Goal: Transaction & Acquisition: Purchase product/service

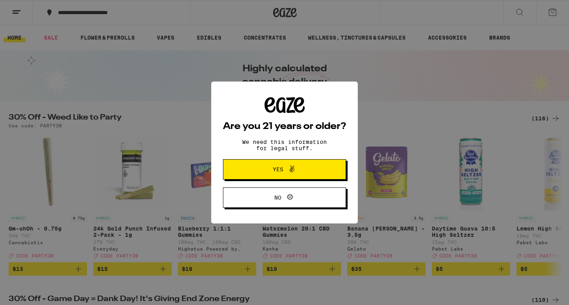
click at [318, 171] on button "Yes" at bounding box center [284, 169] width 123 height 20
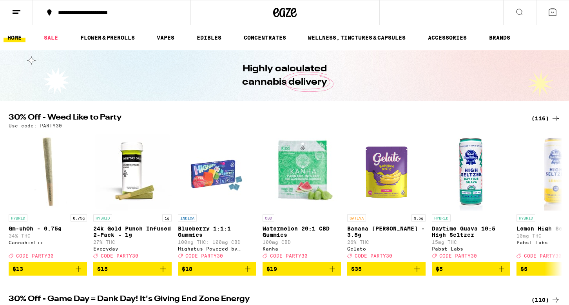
click at [554, 14] on icon at bounding box center [552, 11] width 9 height 9
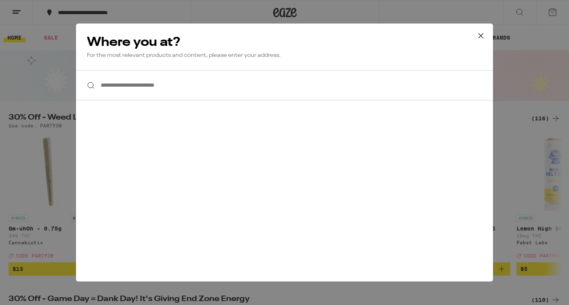
click at [153, 82] on input "**********" at bounding box center [284, 85] width 417 height 30
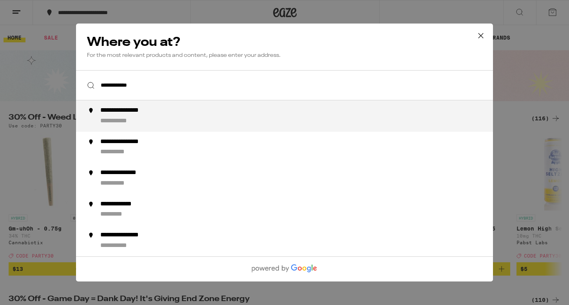
click at [151, 115] on div "**********" at bounding box center [132, 111] width 65 height 8
type input "**********"
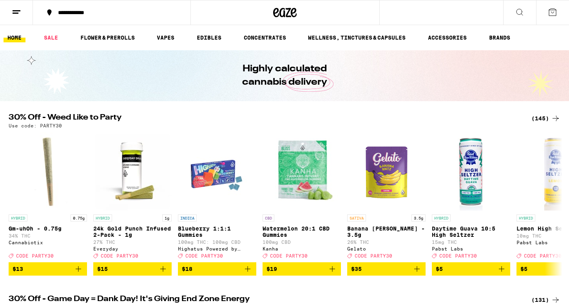
click at [515, 8] on icon at bounding box center [519, 11] width 9 height 9
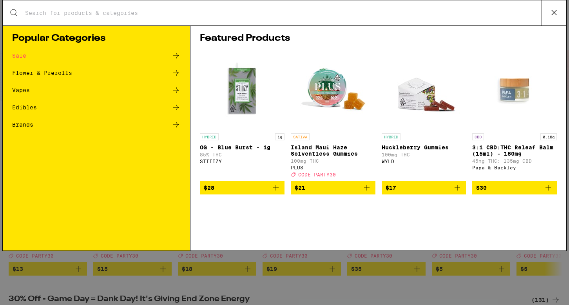
click at [260, 16] on input "Search for Products" at bounding box center [283, 12] width 517 height 7
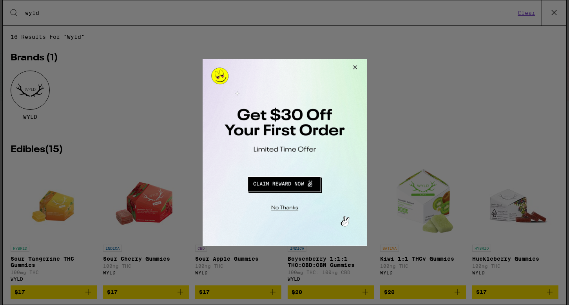
click at [354, 65] on button "Close Modal" at bounding box center [353, 68] width 21 height 19
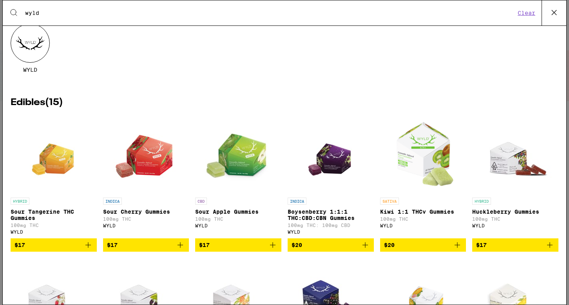
scroll to position [71, 0]
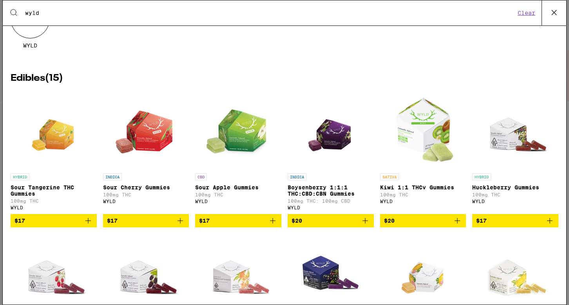
click at [366, 226] on icon "Add to bag" at bounding box center [365, 220] width 9 height 9
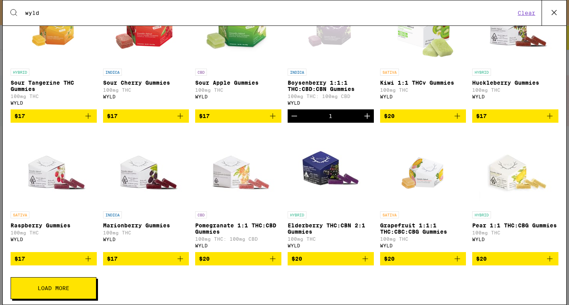
scroll to position [192, 0]
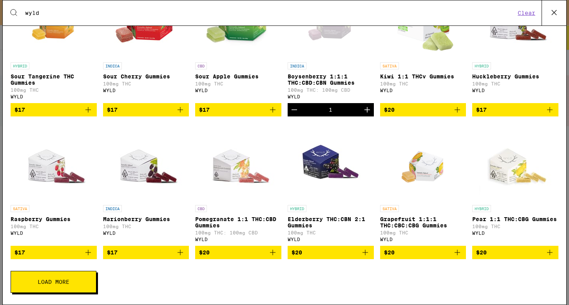
click at [73, 283] on button "Load More" at bounding box center [54, 282] width 86 height 22
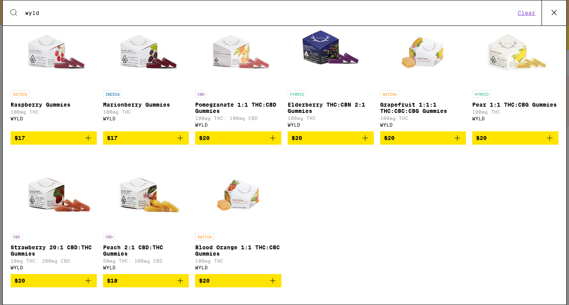
scroll to position [311, 0]
click at [270, 135] on icon "Add to bag" at bounding box center [272, 137] width 9 height 9
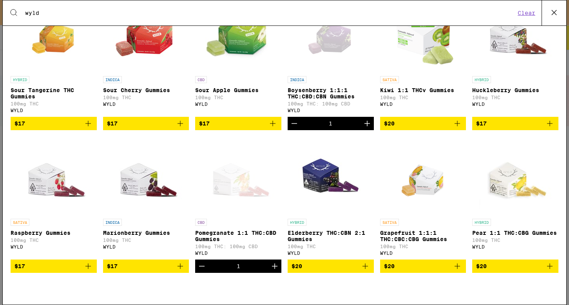
scroll to position [0, 0]
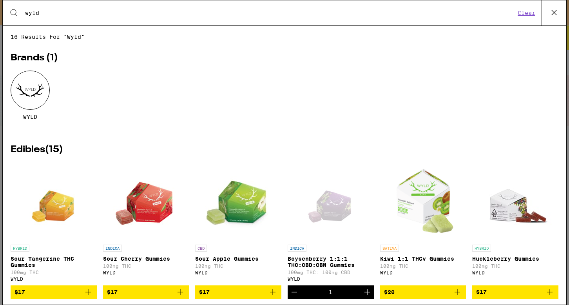
click at [74, 18] on div "Search for Products wyld Clear" at bounding box center [285, 12] width 564 height 25
click at [55, 15] on input "wyld" at bounding box center [270, 12] width 491 height 7
type input "w"
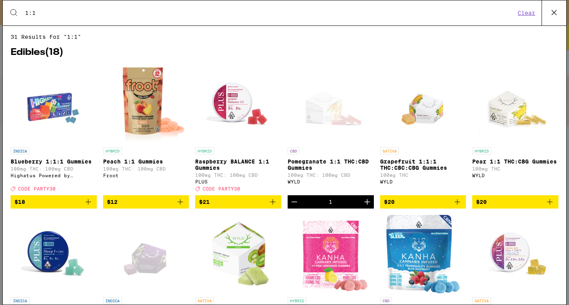
type input "1:1"
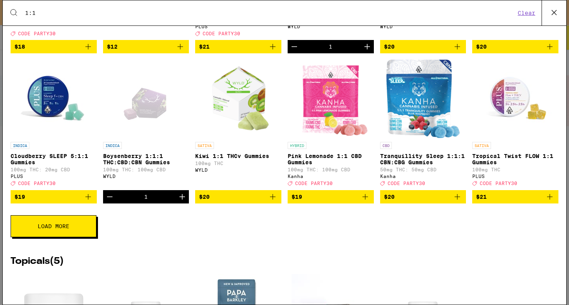
scroll to position [213, 0]
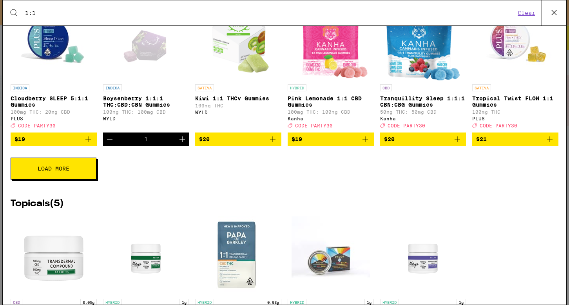
click at [71, 191] on div "Edibles ( 18 ) INDICA Blueberry 1:1:1 Gummies 100mg THC: 100mg CBD Highatus Pow…" at bounding box center [285, 9] width 548 height 364
click at [78, 176] on button "Load More" at bounding box center [54, 169] width 86 height 22
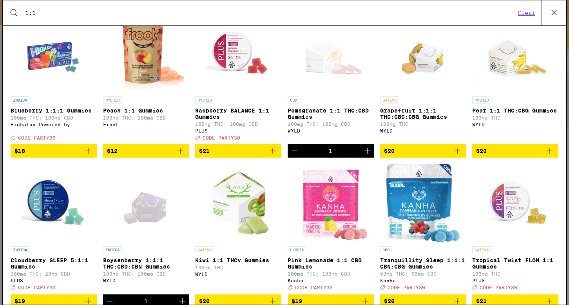
scroll to position [0, 0]
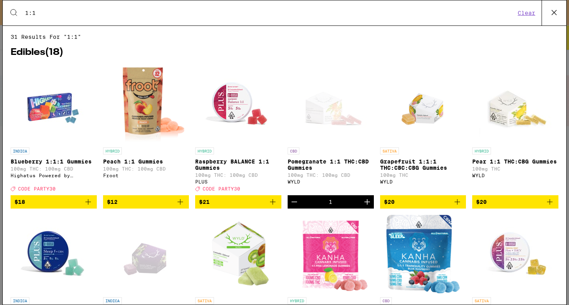
click at [12, 8] on icon at bounding box center [13, 12] width 9 height 9
click at [558, 12] on icon at bounding box center [555, 13] width 12 height 12
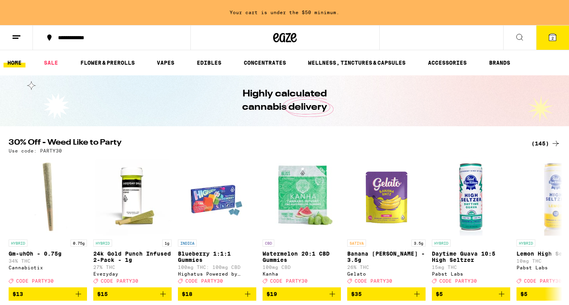
click at [14, 38] on line at bounding box center [16, 38] width 6 height 0
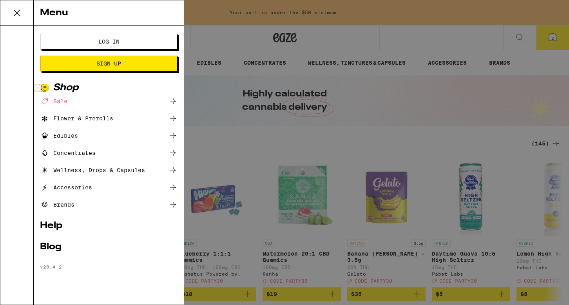
click at [115, 39] on span "Log In" at bounding box center [108, 41] width 21 height 5
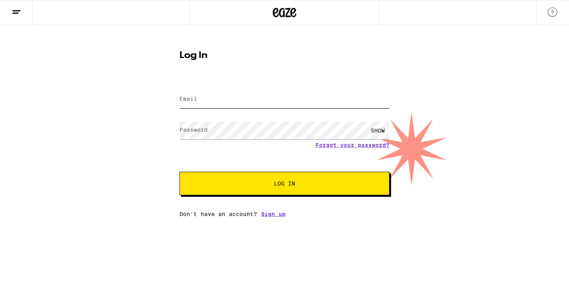
type input "melissaccwood@yahoo.com"
click at [260, 195] on button "Log In" at bounding box center [285, 184] width 210 height 24
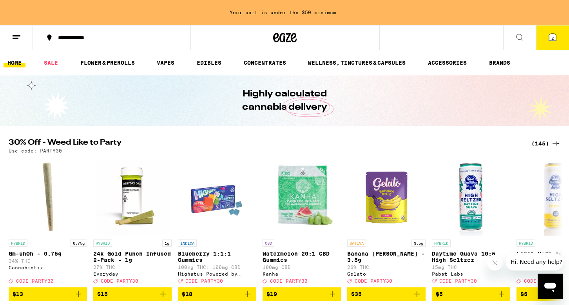
click at [16, 36] on icon at bounding box center [16, 37] width 9 height 9
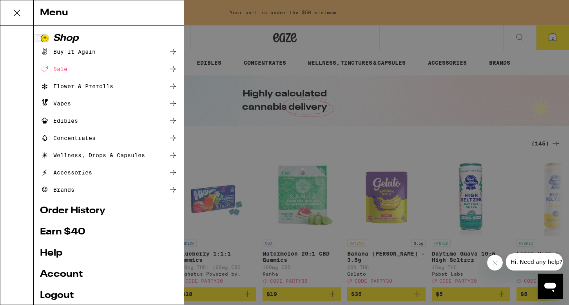
click at [365, 45] on div "Menu Shop Buy It Again Sale Flower & Prerolls Vapes Edibles Concentrates Wellne…" at bounding box center [284, 152] width 569 height 305
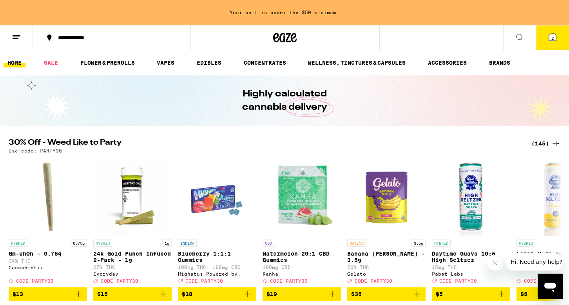
click at [559, 40] on button "2" at bounding box center [553, 37] width 33 height 24
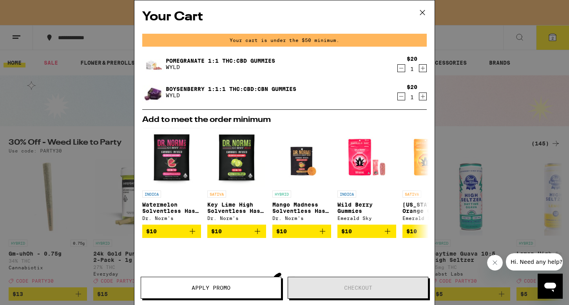
click at [402, 67] on icon "Decrement" at bounding box center [401, 68] width 7 height 9
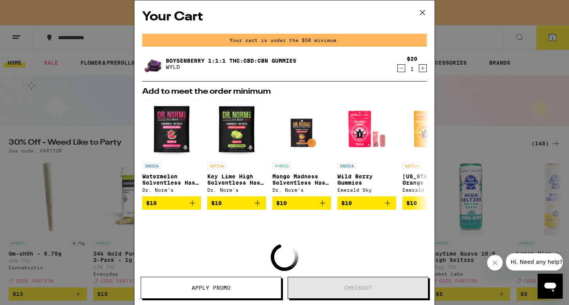
click at [113, 99] on div "Your Cart Your cart is under the $50 minimum. Boysenberry 1:1:1 THC:CBD:CBN Gum…" at bounding box center [284, 152] width 569 height 305
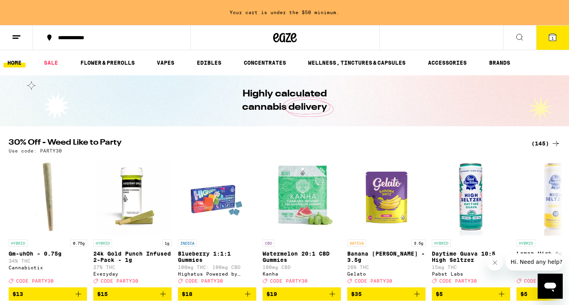
click at [12, 39] on icon at bounding box center [16, 37] width 9 height 9
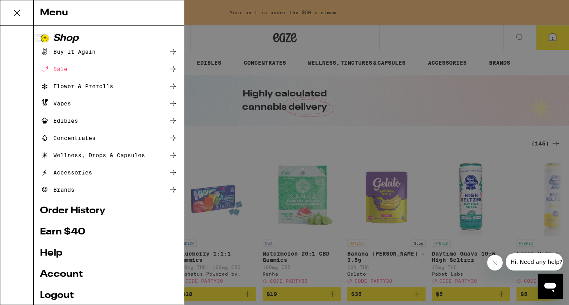
click at [415, 147] on div "Menu Shop Buy It Again Sale Flower & Prerolls Vapes Edibles Concentrates Wellne…" at bounding box center [284, 152] width 569 height 305
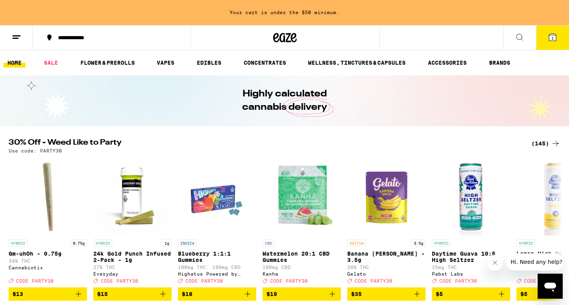
click at [520, 34] on icon at bounding box center [519, 37] width 9 height 9
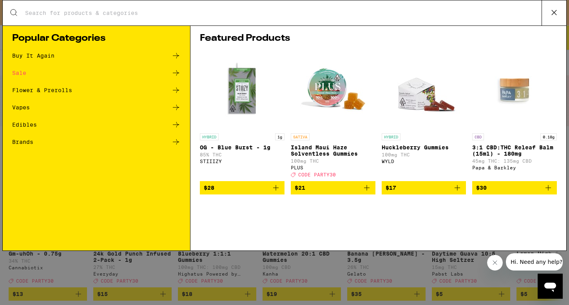
click at [555, 14] on icon at bounding box center [555, 13] width 12 height 12
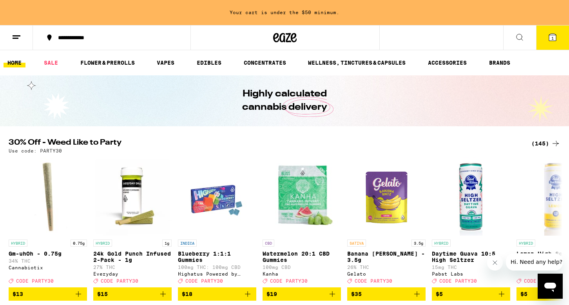
click at [524, 33] on icon at bounding box center [519, 37] width 9 height 9
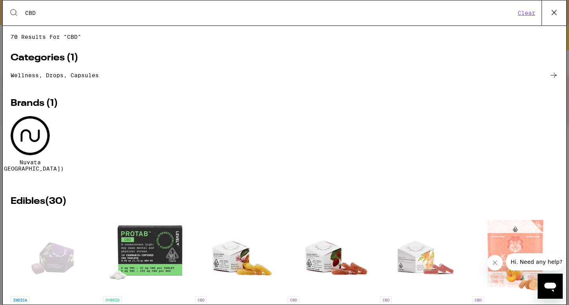
type input "CBD"
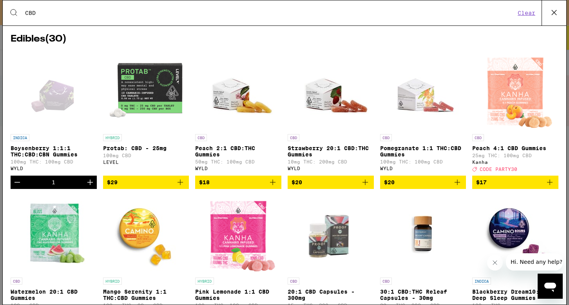
scroll to position [173, 0]
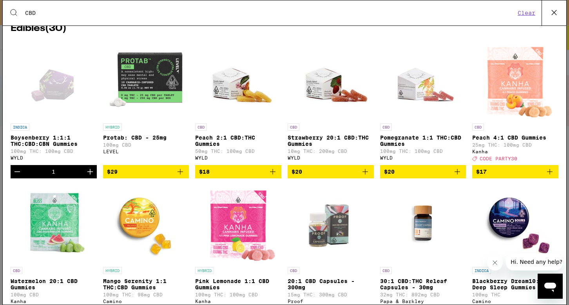
click at [460, 171] on icon "Add to bag" at bounding box center [457, 171] width 5 height 5
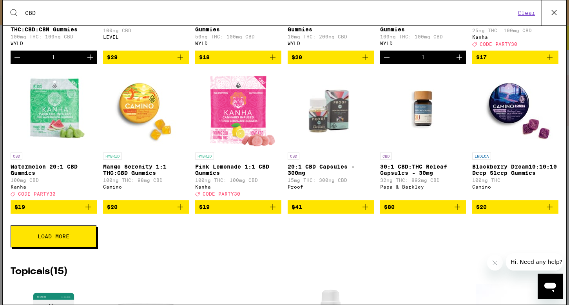
scroll to position [290, 0]
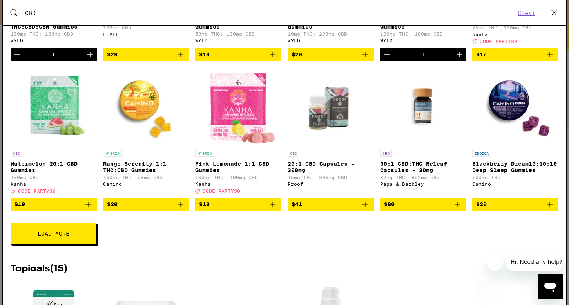
click at [273, 207] on icon "Add to bag" at bounding box center [272, 204] width 9 height 9
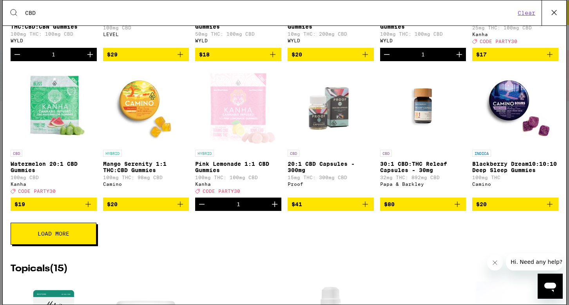
scroll to position [300, 0]
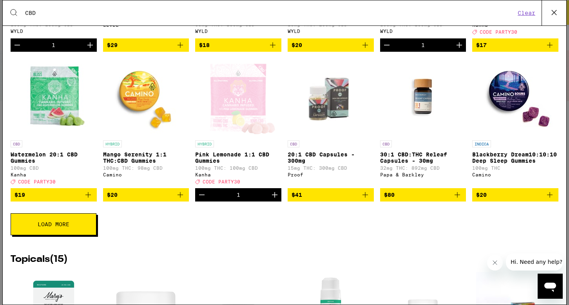
click at [50, 227] on span "Load More" at bounding box center [54, 224] width 32 height 5
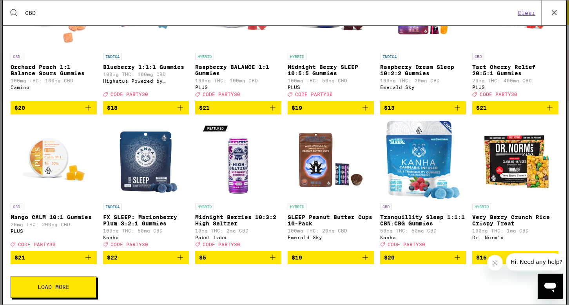
scroll to position [542, 0]
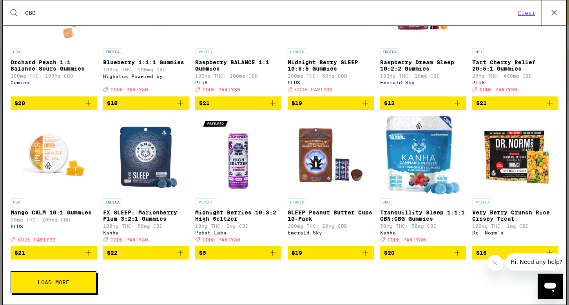
click at [556, 11] on icon at bounding box center [555, 13] width 12 height 12
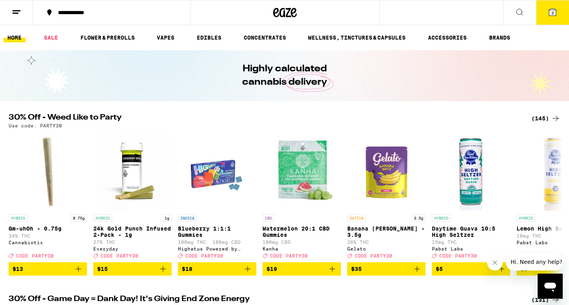
click at [548, 11] on icon at bounding box center [552, 11] width 9 height 9
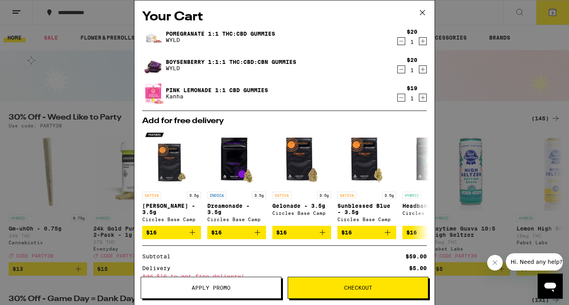
click at [422, 17] on icon at bounding box center [423, 13] width 12 height 12
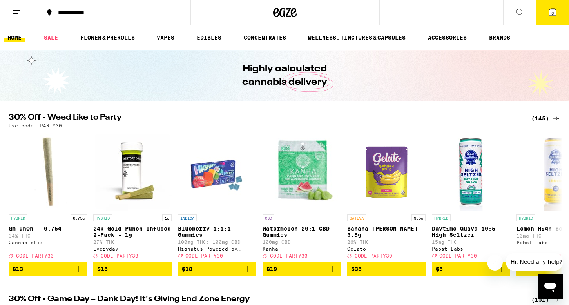
click at [523, 12] on icon at bounding box center [519, 11] width 9 height 9
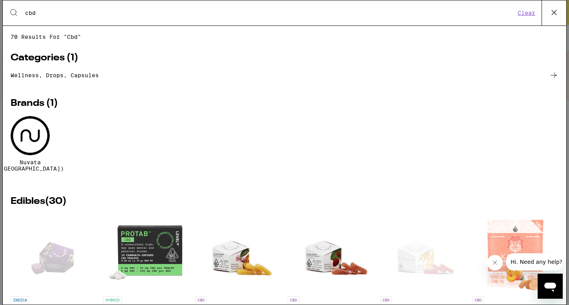
type input "cbd"
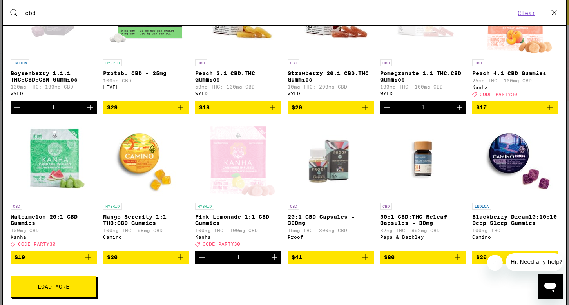
scroll to position [240, 0]
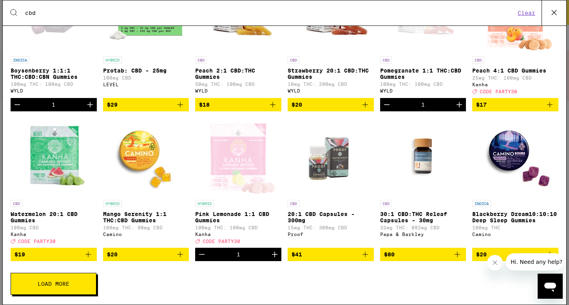
click at [75, 288] on button "Load More" at bounding box center [54, 284] width 86 height 22
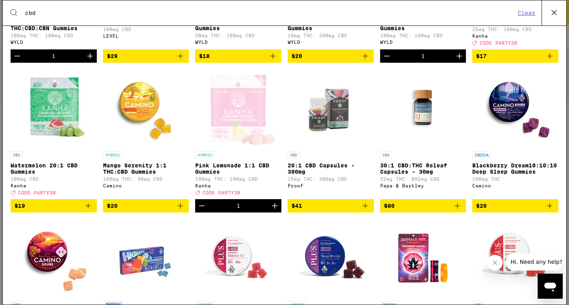
scroll to position [258, 0]
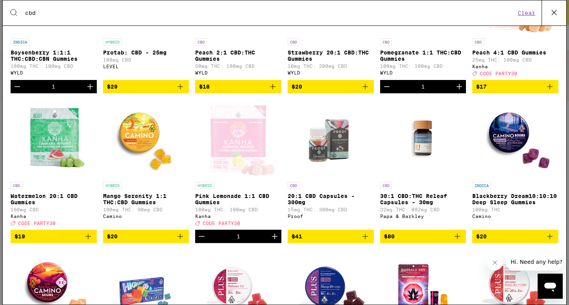
click at [90, 241] on icon "Add to bag" at bounding box center [88, 236] width 9 height 9
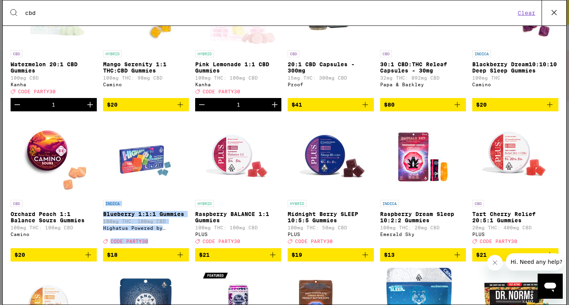
scroll to position [450, 0]
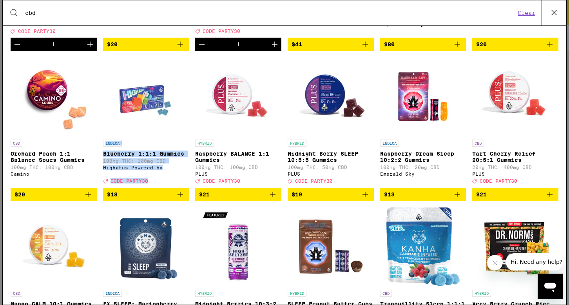
click at [558, 15] on icon at bounding box center [555, 13] width 12 height 12
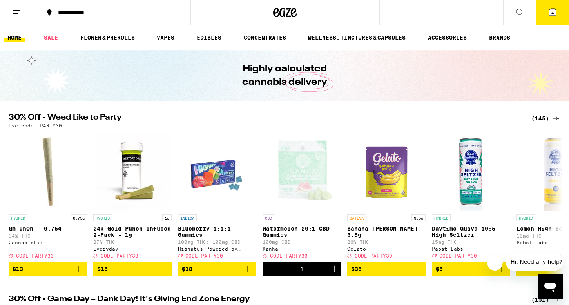
click at [550, 10] on icon at bounding box center [552, 12] width 7 height 7
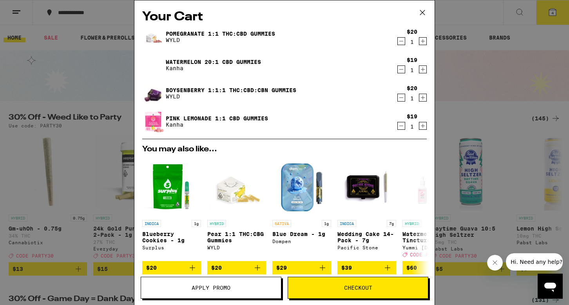
click at [351, 294] on button "Checkout" at bounding box center [358, 288] width 141 height 22
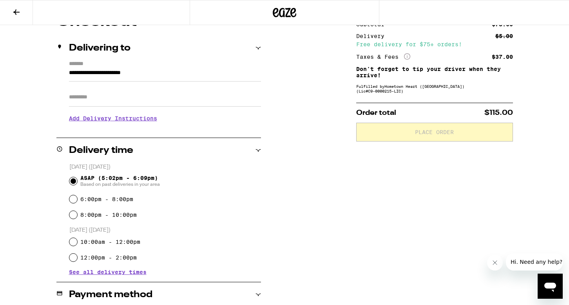
scroll to position [44, 0]
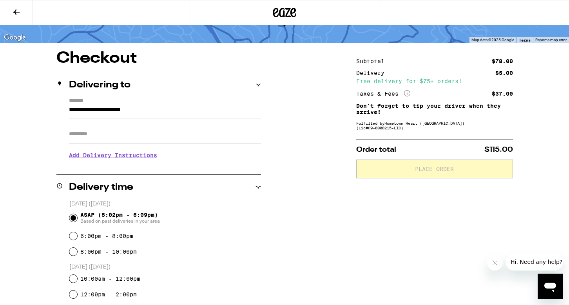
click at [15, 13] on icon at bounding box center [16, 11] width 9 height 9
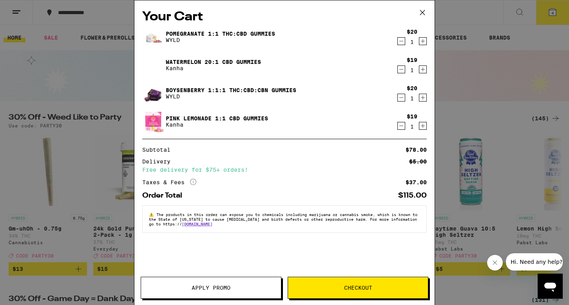
click at [220, 288] on span "Apply Promo" at bounding box center [211, 287] width 39 height 5
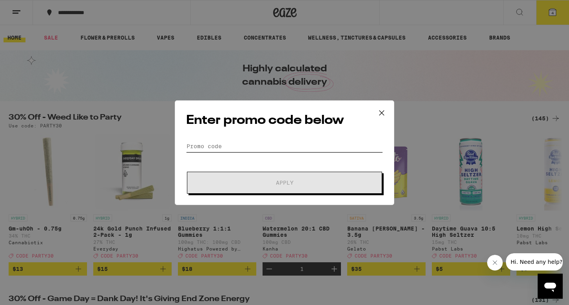
click at [216, 147] on input "Promo Code" at bounding box center [284, 146] width 197 height 12
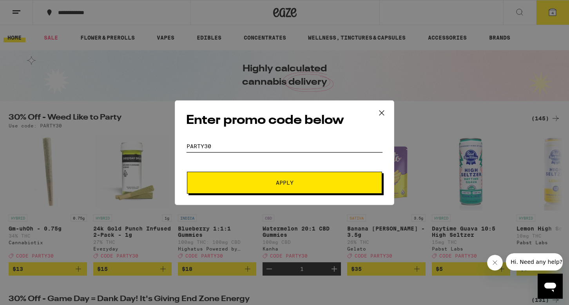
type input "party30"
click at [276, 180] on span "Apply" at bounding box center [285, 182] width 18 height 5
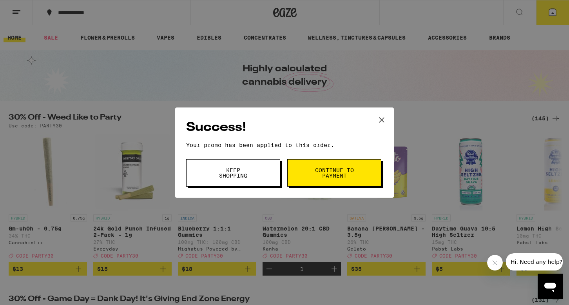
click at [333, 173] on span "Continue to payment" at bounding box center [335, 172] width 40 height 11
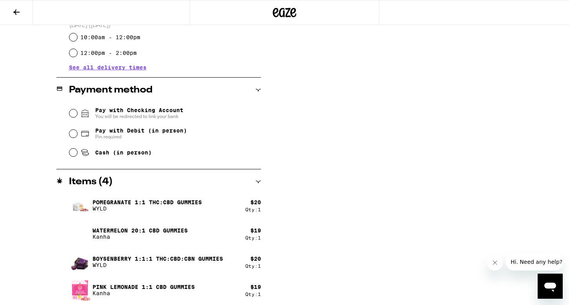
scroll to position [289, 0]
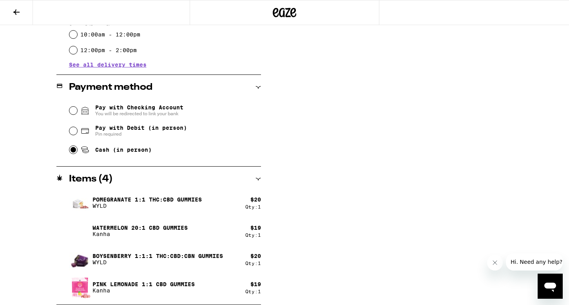
click at [75, 152] on input "Cash (in person)" at bounding box center [73, 150] width 8 height 8
radio input "true"
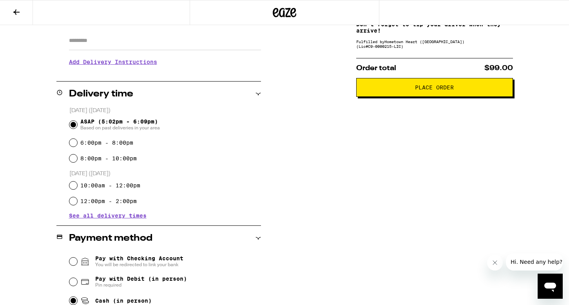
scroll to position [0, 0]
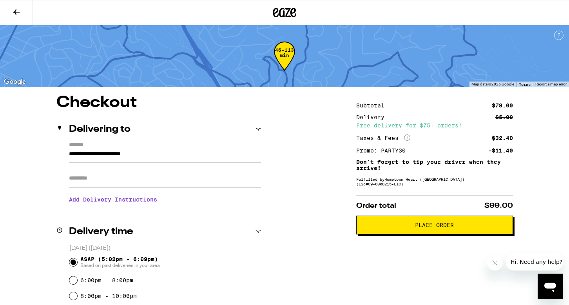
click at [435, 228] on span "Place Order" at bounding box center [434, 224] width 39 height 5
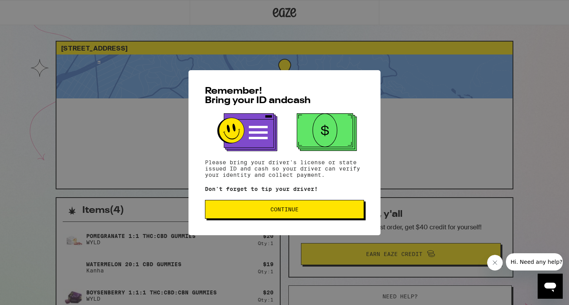
click at [286, 208] on span "Continue" at bounding box center [285, 209] width 28 height 5
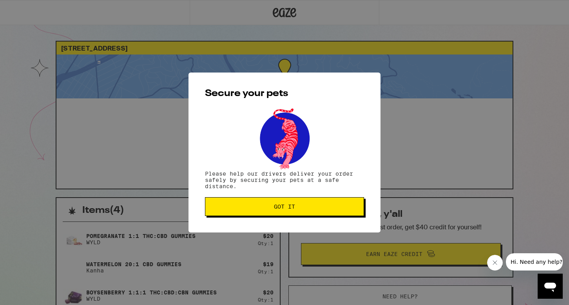
click at [283, 207] on span "Got it" at bounding box center [284, 206] width 21 height 5
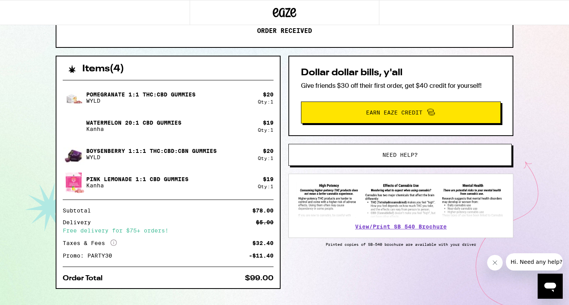
scroll to position [157, 0]
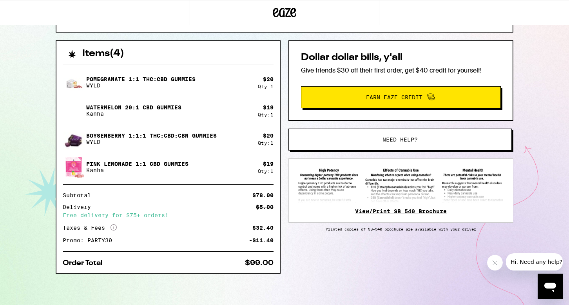
click at [414, 213] on link "View/Print SB 540 Brochure" at bounding box center [401, 211] width 92 height 6
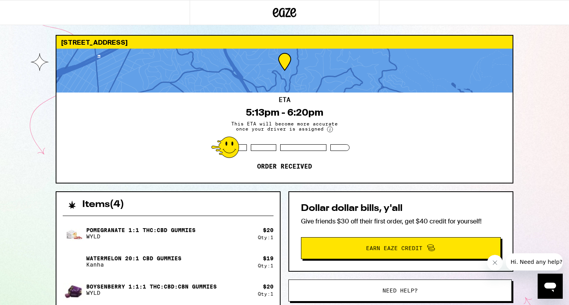
scroll to position [0, 0]
